Goal: Task Accomplishment & Management: Manage account settings

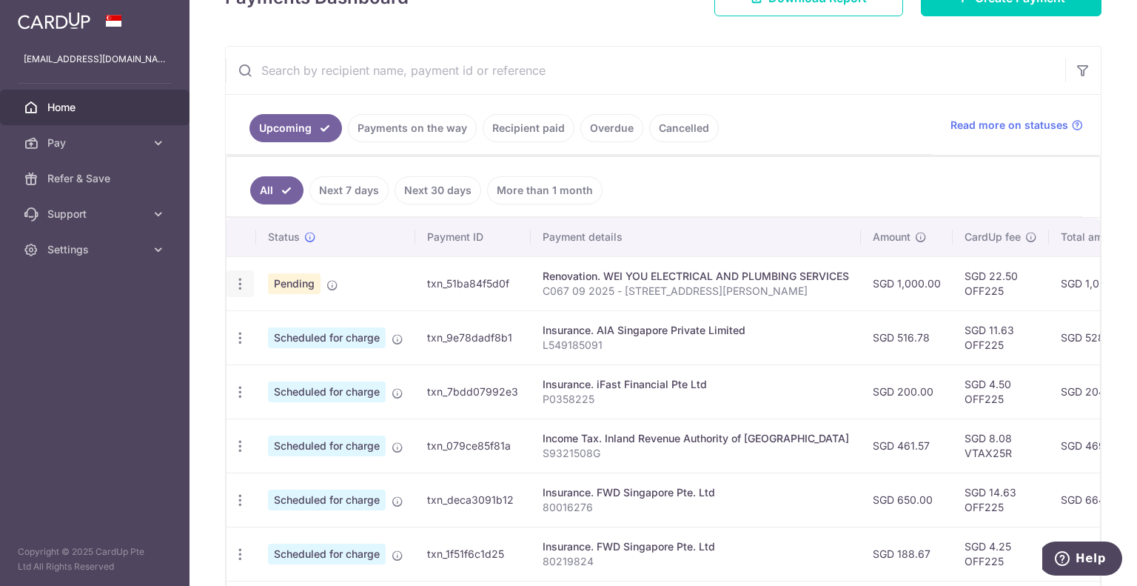
click at [240, 282] on icon "button" at bounding box center [240, 284] width 16 height 16
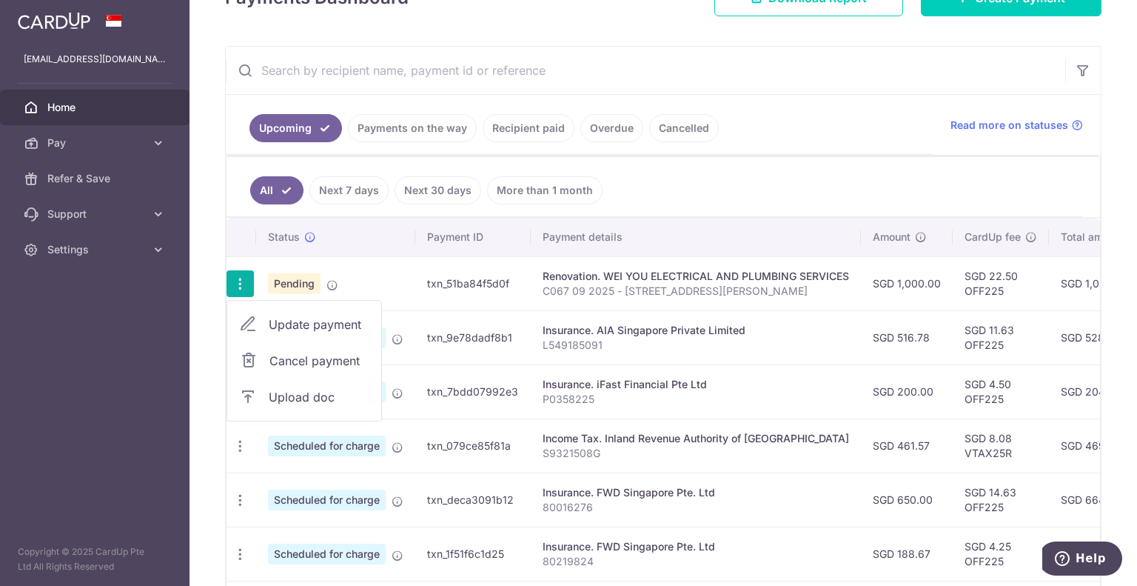
click at [322, 357] on span "Cancel payment" at bounding box center [318, 361] width 99 height 18
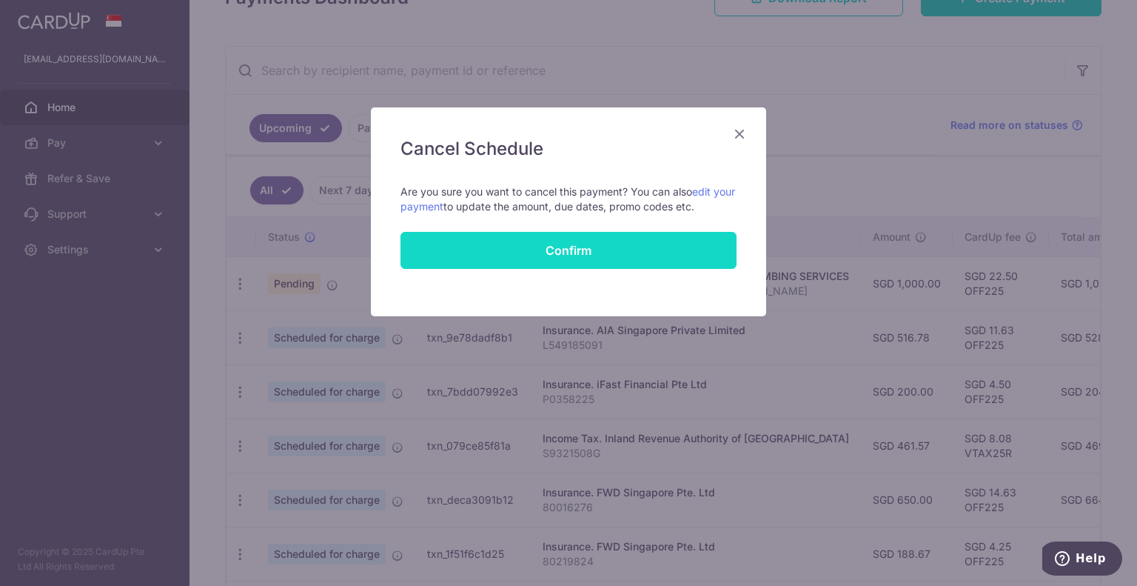
click at [464, 237] on button "Confirm" at bounding box center [569, 250] width 336 height 37
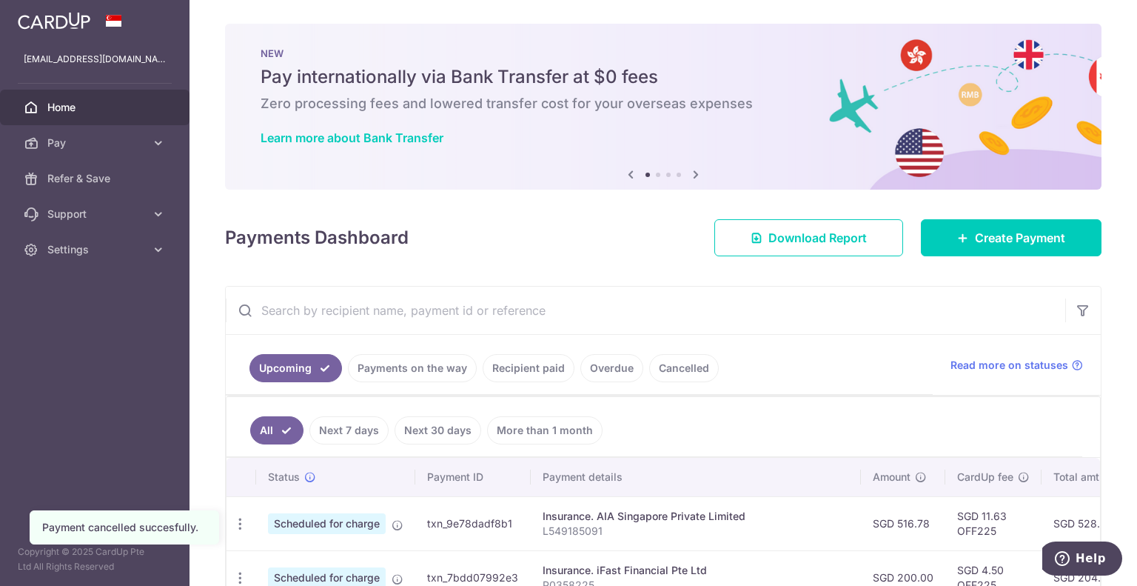
click at [686, 374] on link "Cancelled" at bounding box center [684, 368] width 70 height 28
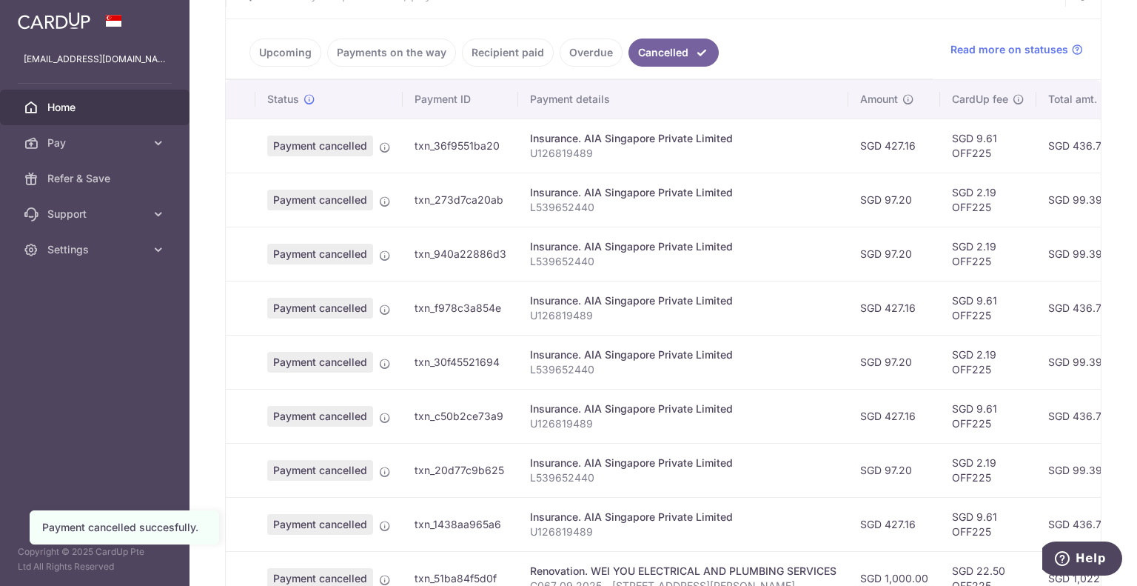
scroll to position [222, 0]
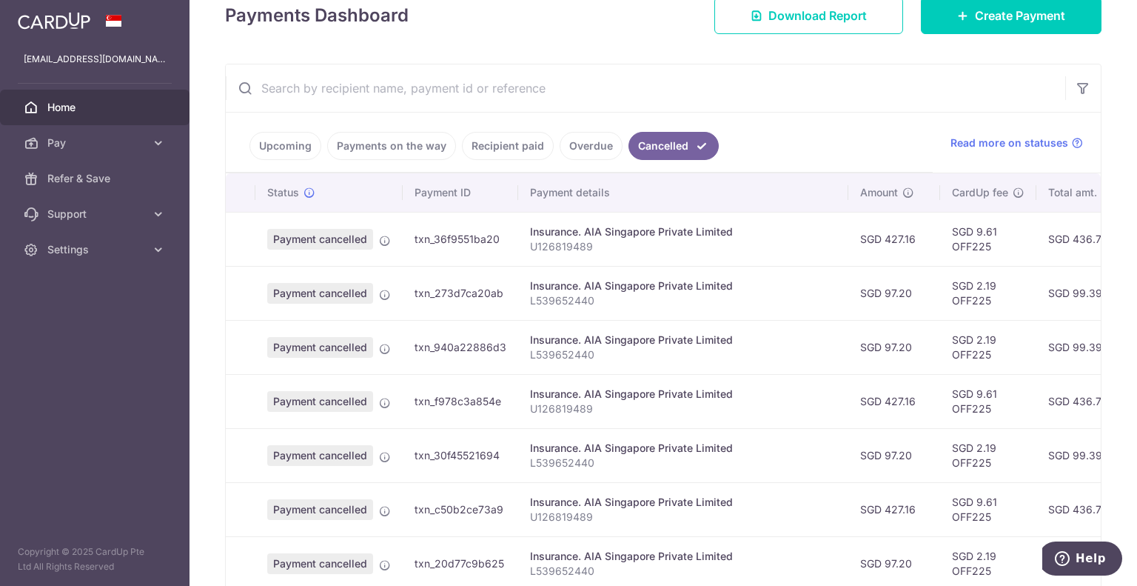
click at [287, 150] on link "Upcoming" at bounding box center [286, 146] width 72 height 28
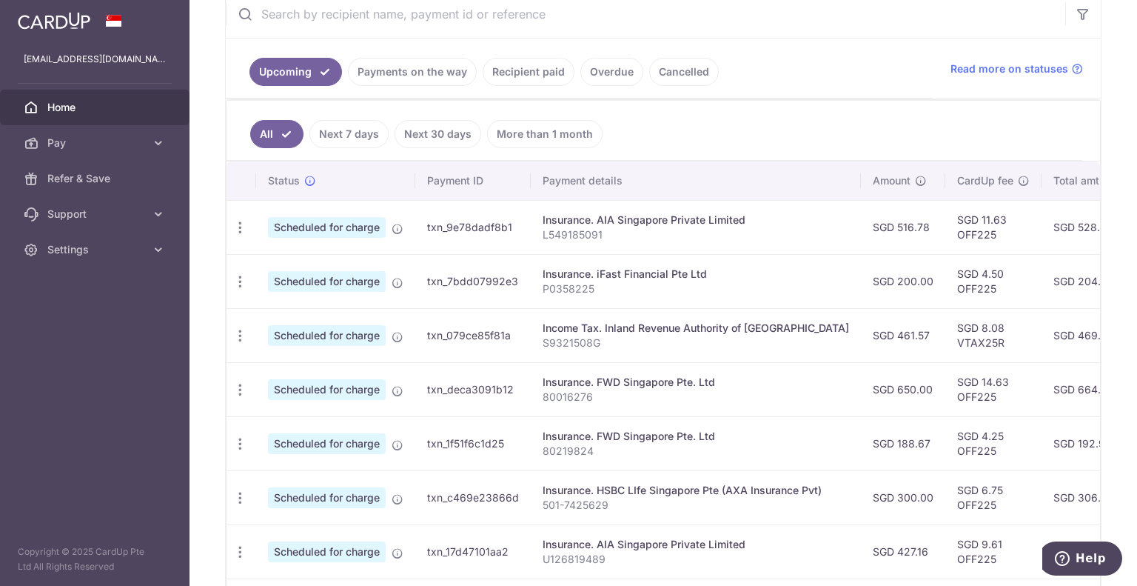
click at [415, 73] on link "Payments on the way" at bounding box center [412, 72] width 129 height 28
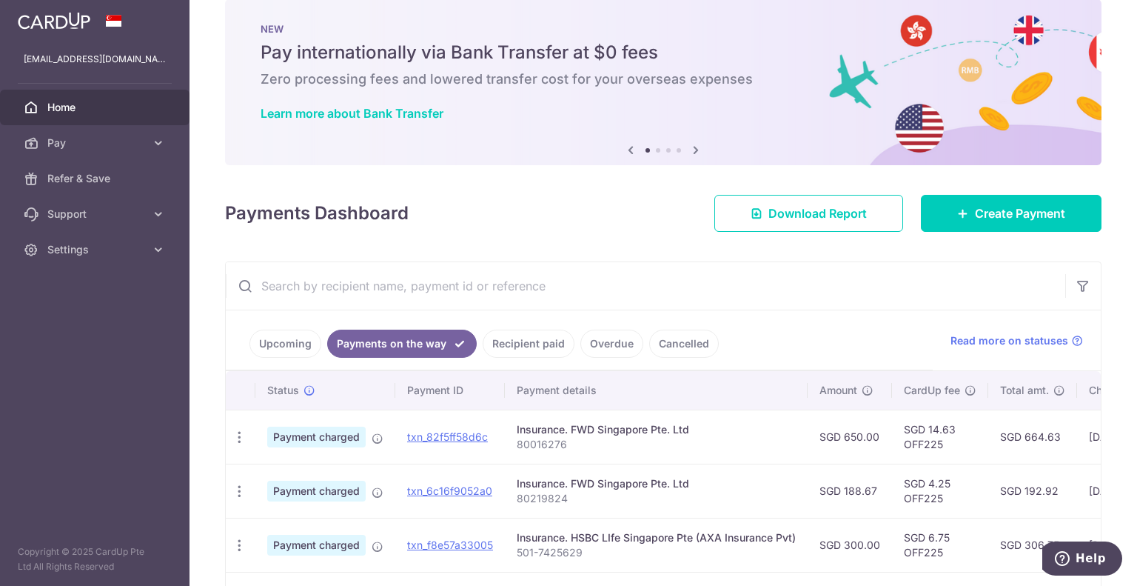
scroll to position [195, 0]
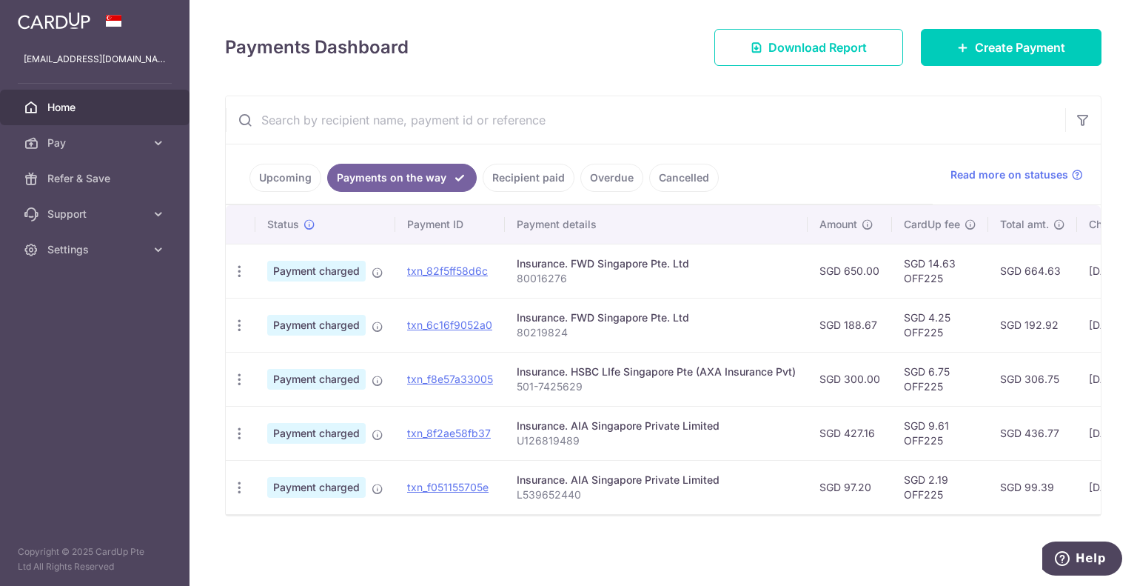
click at [289, 168] on link "Upcoming" at bounding box center [286, 178] width 72 height 28
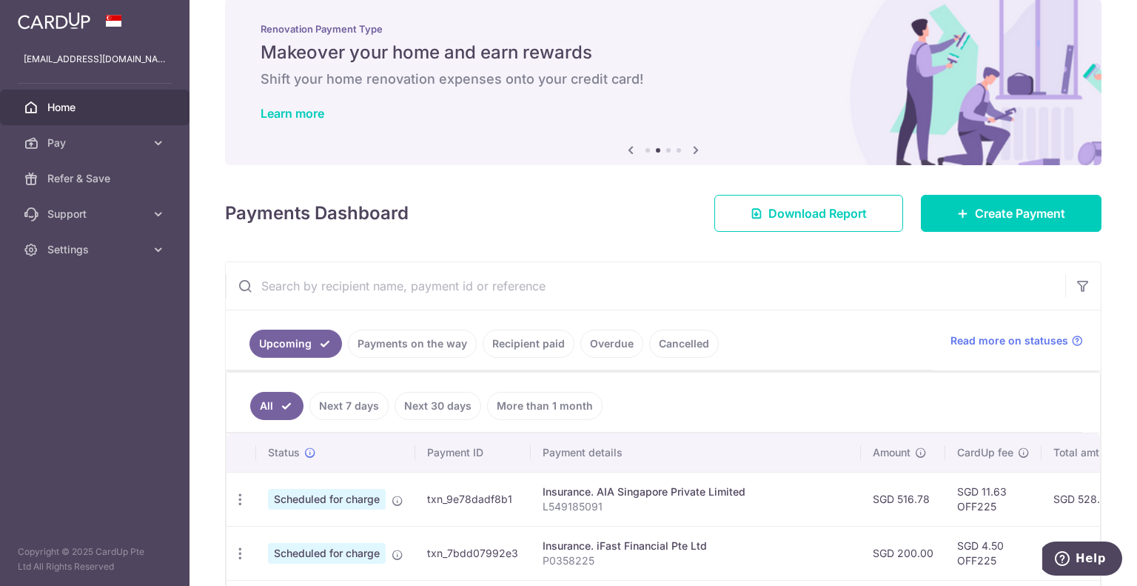
scroll to position [296, 0]
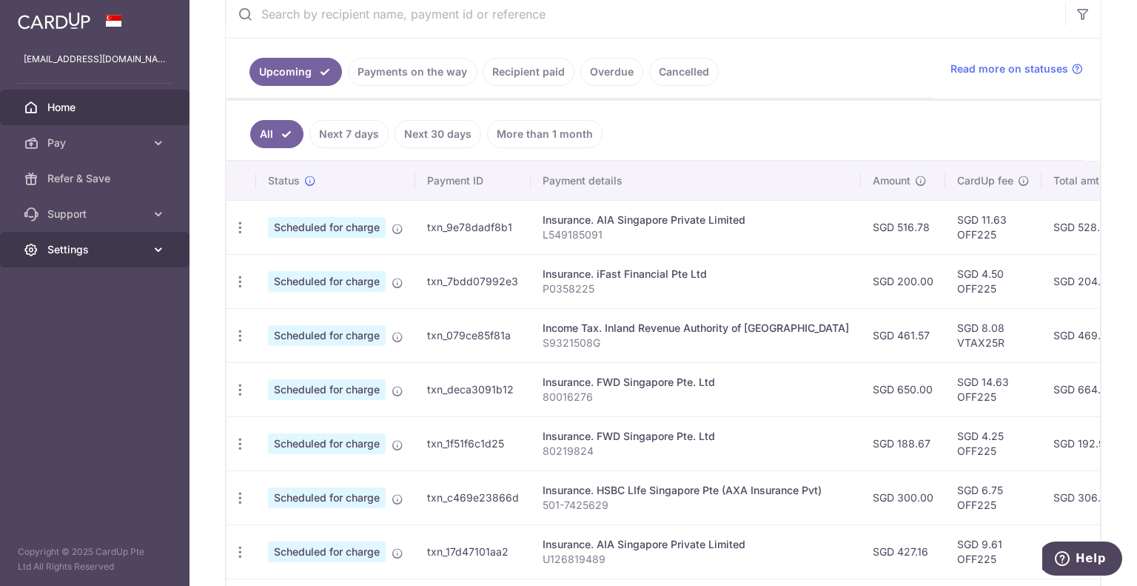
click at [155, 247] on icon at bounding box center [158, 249] width 15 height 15
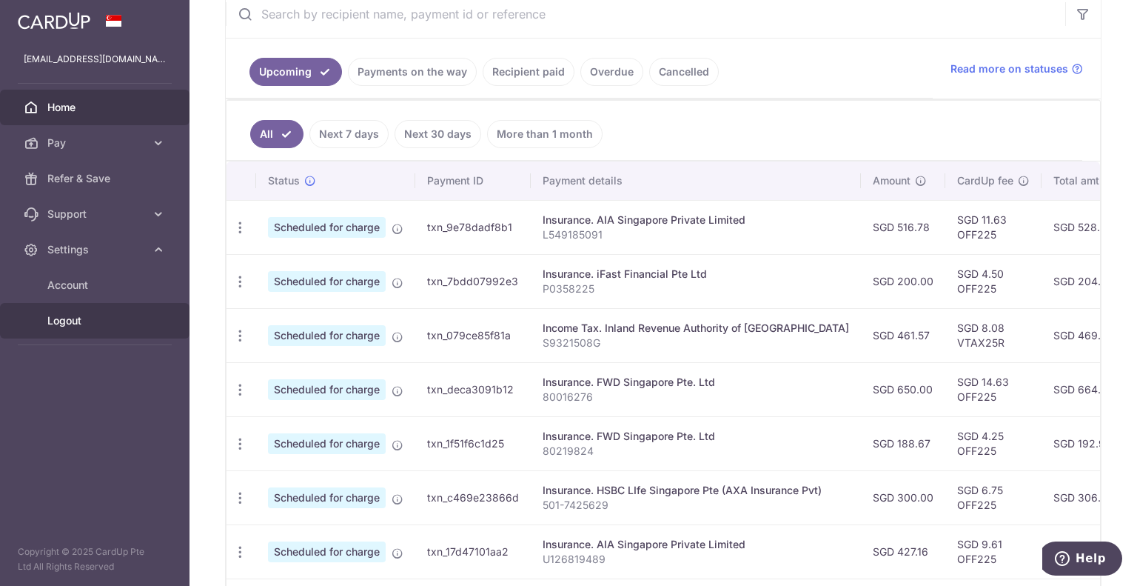
click at [113, 319] on span "Logout" at bounding box center [96, 320] width 98 height 15
